Goal: Task Accomplishment & Management: Use online tool/utility

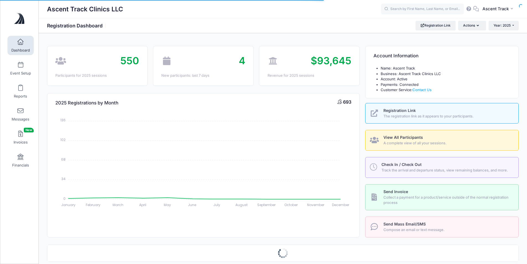
select select
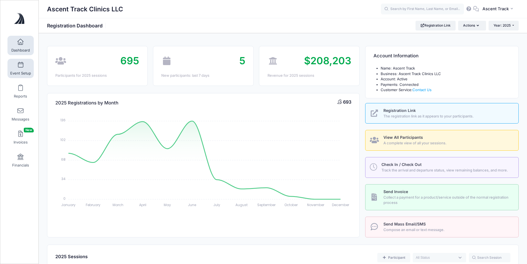
click at [22, 69] on link "Event Setup" at bounding box center [20, 68] width 26 height 19
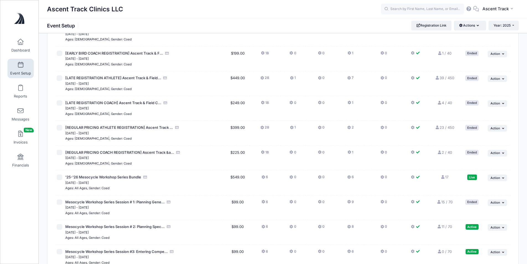
scroll to position [776, 0]
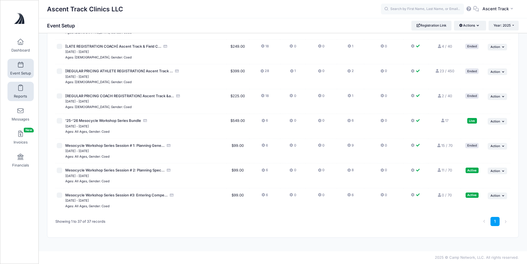
click at [22, 95] on span "Reports" at bounding box center [20, 96] width 13 height 5
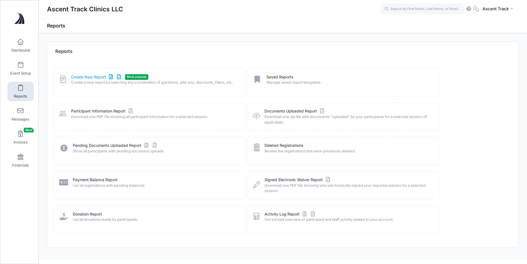
click at [89, 79] on link "Create New Report" at bounding box center [96, 77] width 51 height 6
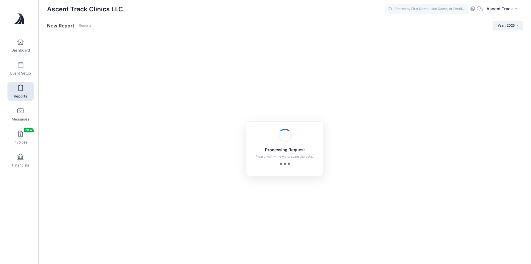
checkbox input "true"
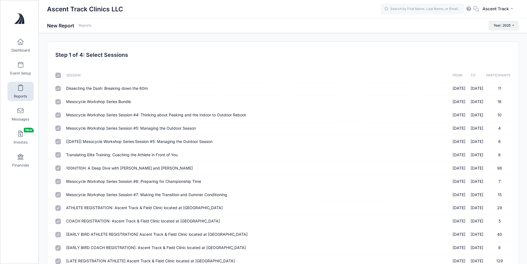
click at [59, 74] on input "checkbox" at bounding box center [58, 76] width 6 height 6
checkbox input "false"
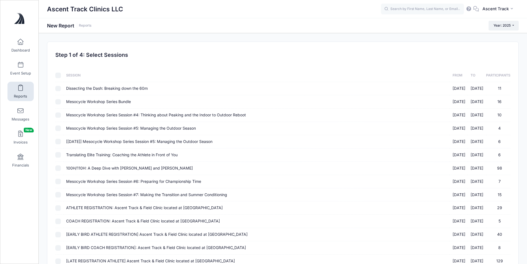
checkbox input "false"
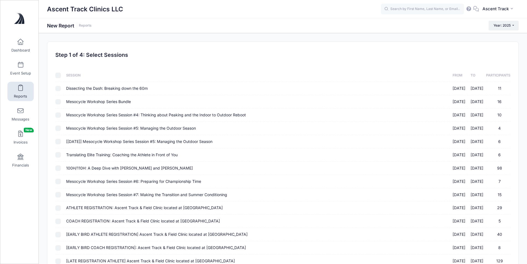
checkbox input "false"
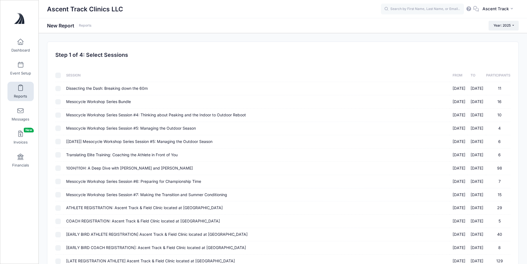
checkbox input "false"
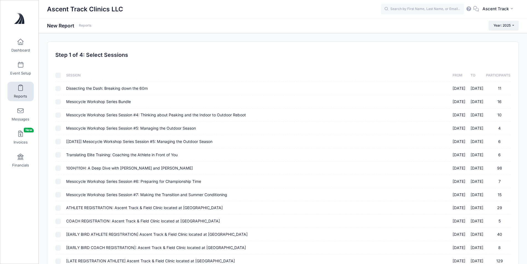
checkbox input "false"
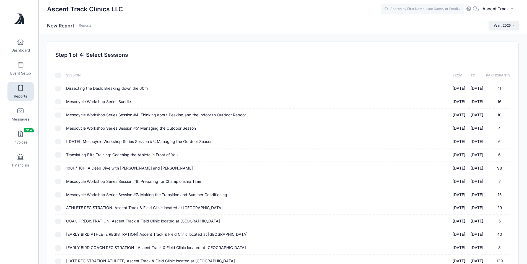
checkbox input "false"
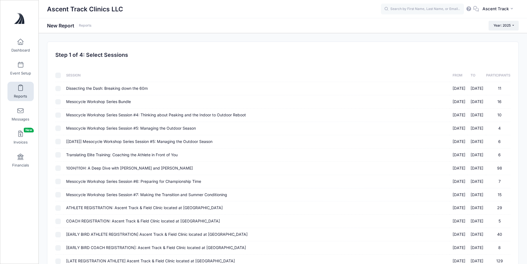
checkbox input "false"
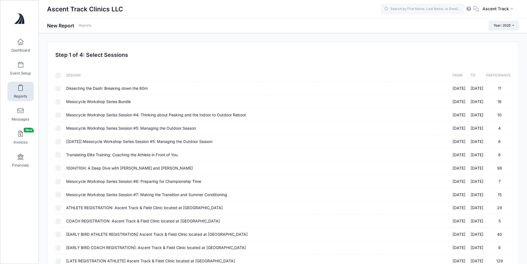
checkbox input "false"
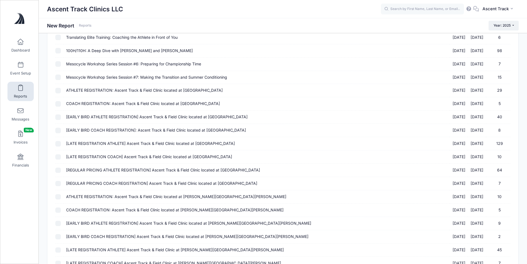
scroll to position [365, 0]
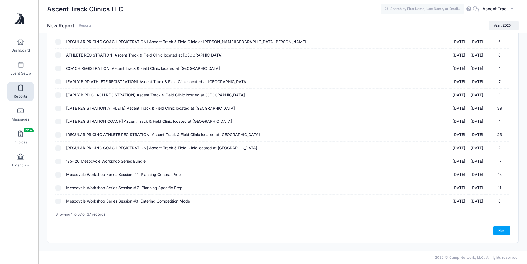
click at [58, 187] on input "Mesocycle Workshop Series Session # 2: Planning Specific Prep [DATE] - [DATE] 11" at bounding box center [58, 188] width 6 height 6
checkbox input "true"
click at [499, 229] on link "Next" at bounding box center [502, 230] width 17 height 9
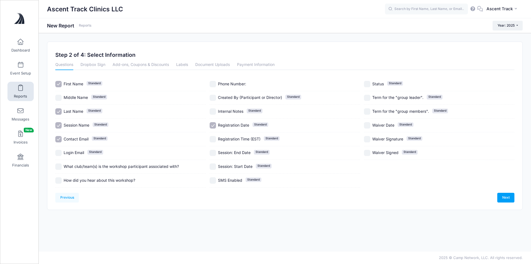
click at [58, 128] on input "Session Name Standard" at bounding box center [58, 125] width 6 height 6
checkbox input "false"
click at [59, 139] on input "Contact Email Standard" at bounding box center [58, 139] width 6 height 6
checkbox input "false"
click at [215, 123] on input "Registration Date Standard" at bounding box center [213, 125] width 6 height 6
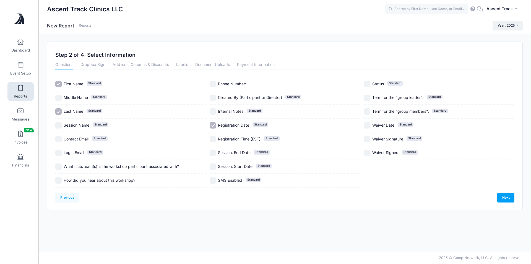
checkbox input "false"
click at [56, 139] on input "Contact Email Standard" at bounding box center [58, 139] width 6 height 6
checkbox input "true"
click at [57, 150] on label "Login Email Standard" at bounding box center [130, 153] width 151 height 6
click at [58, 152] on input "Login Email Standard" at bounding box center [58, 153] width 6 height 6
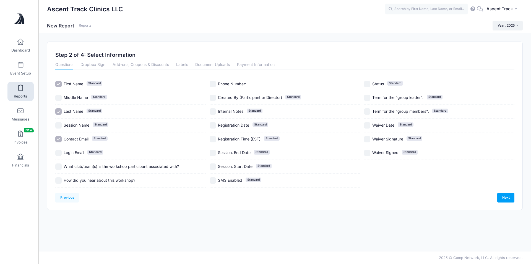
click at [58, 152] on input "Login Email Standard" at bounding box center [58, 153] width 6 height 6
checkbox input "false"
click at [511, 198] on link "Next" at bounding box center [506, 197] width 17 height 9
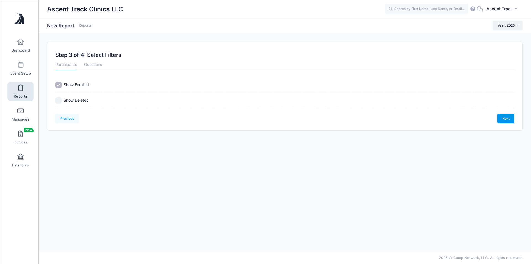
click at [500, 117] on link "Next" at bounding box center [506, 118] width 17 height 9
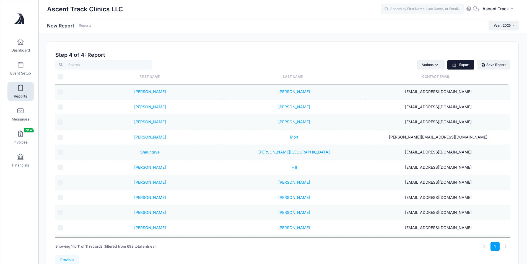
click at [458, 65] on button "Export" at bounding box center [461, 64] width 27 height 9
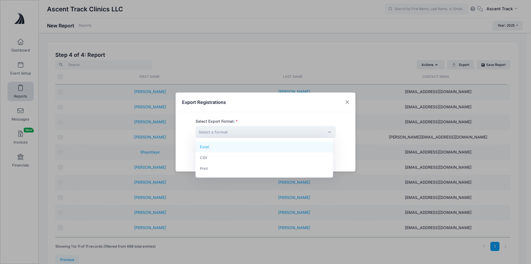
click at [262, 130] on span "Select a format" at bounding box center [266, 132] width 140 height 12
select select "excel"
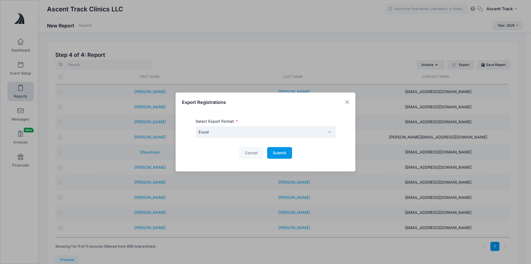
click at [280, 155] on span "Submit" at bounding box center [280, 152] width 14 height 5
